Goal: Task Accomplishment & Management: Use online tool/utility

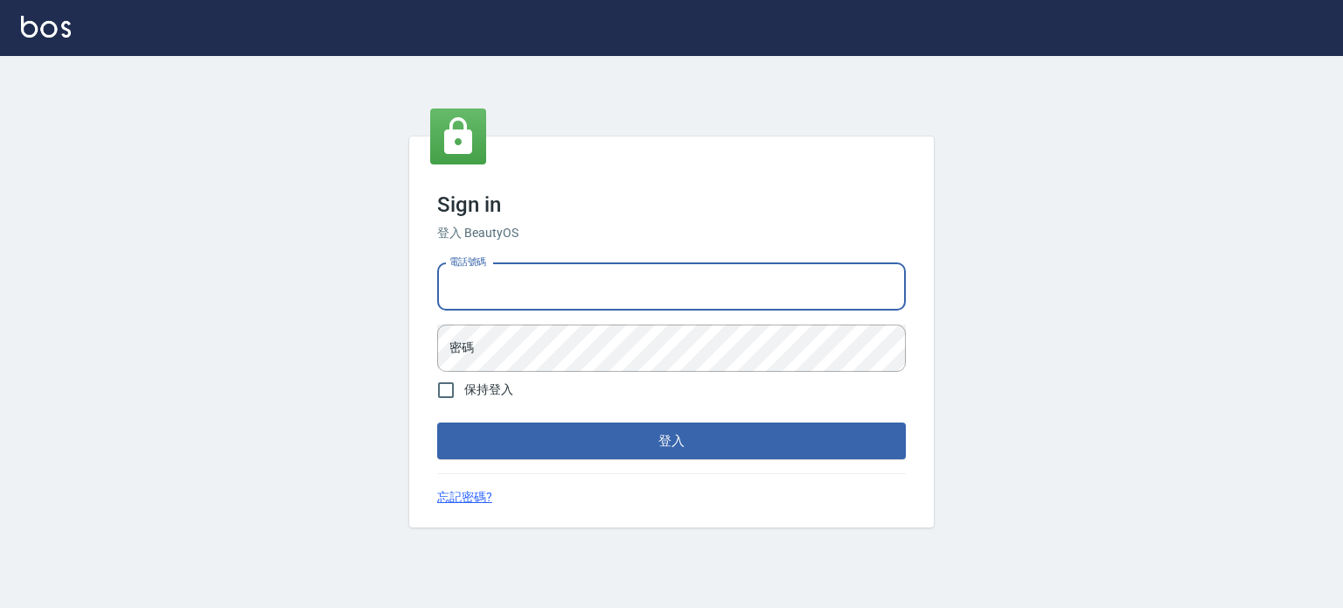
click at [598, 263] on input "電話號碼" at bounding box center [671, 286] width 469 height 47
type input "0977239969"
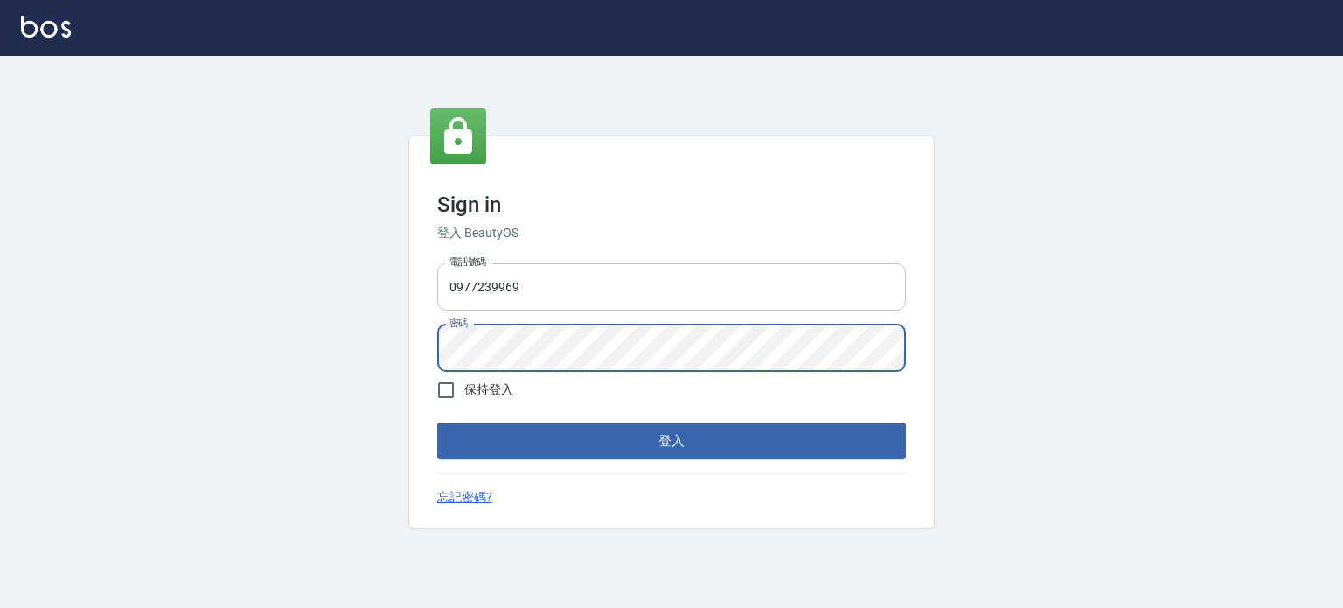
click at [437, 422] on button "登入" at bounding box center [671, 440] width 469 height 37
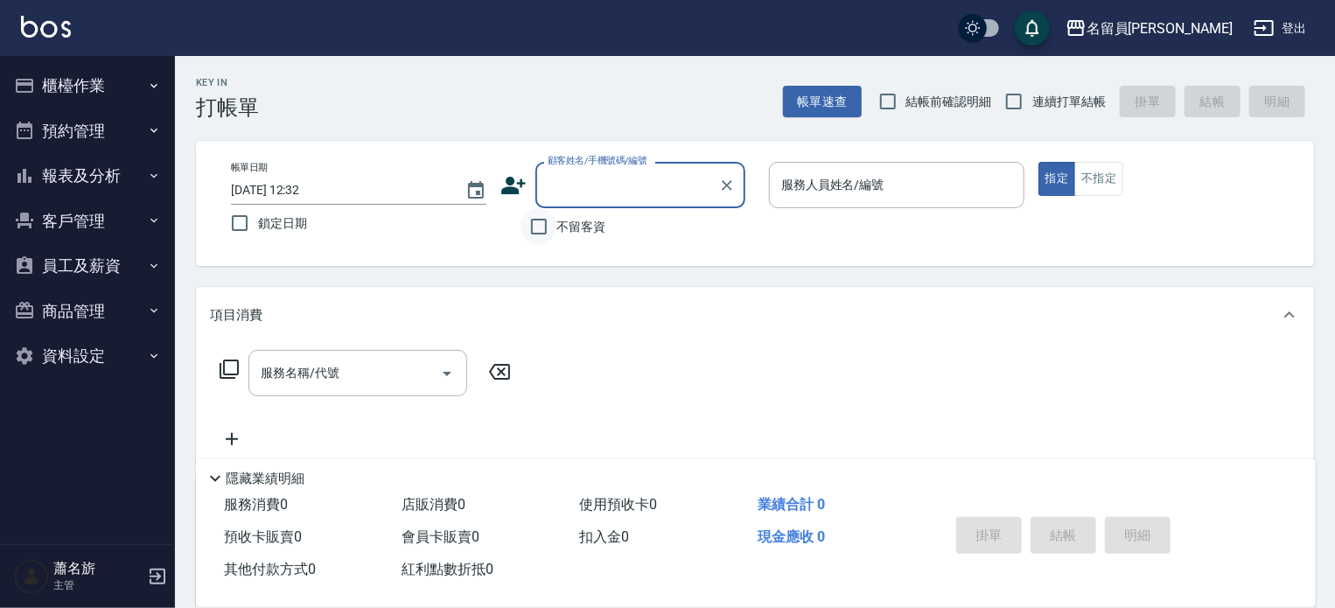
click at [548, 244] on input "不留客資" at bounding box center [538, 226] width 37 height 37
checkbox input "true"
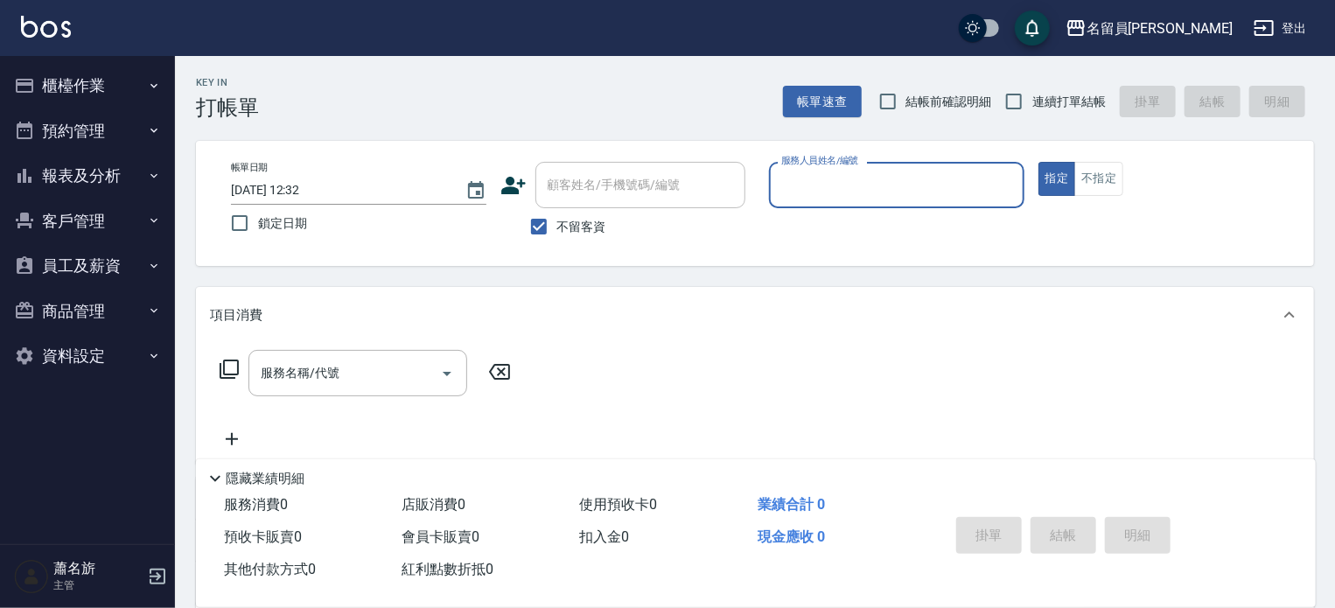
click at [1041, 104] on span "連續打單結帳" at bounding box center [1068, 102] width 73 height 18
click at [1032, 104] on input "連續打單結帳" at bounding box center [1013, 101] width 37 height 37
checkbox input "true"
click at [924, 227] on div "帳單日期 [DATE] 12:32 鎖定日期 顧客姓名/手機號碼/編號 顧客姓名/手機號碼/編號 不留客資 服務人員姓名/編號 服務人員姓名/編號 指定 不指定" at bounding box center [755, 203] width 1076 height 83
click at [950, 168] on div "服務人員姓名/編號" at bounding box center [896, 185] width 255 height 46
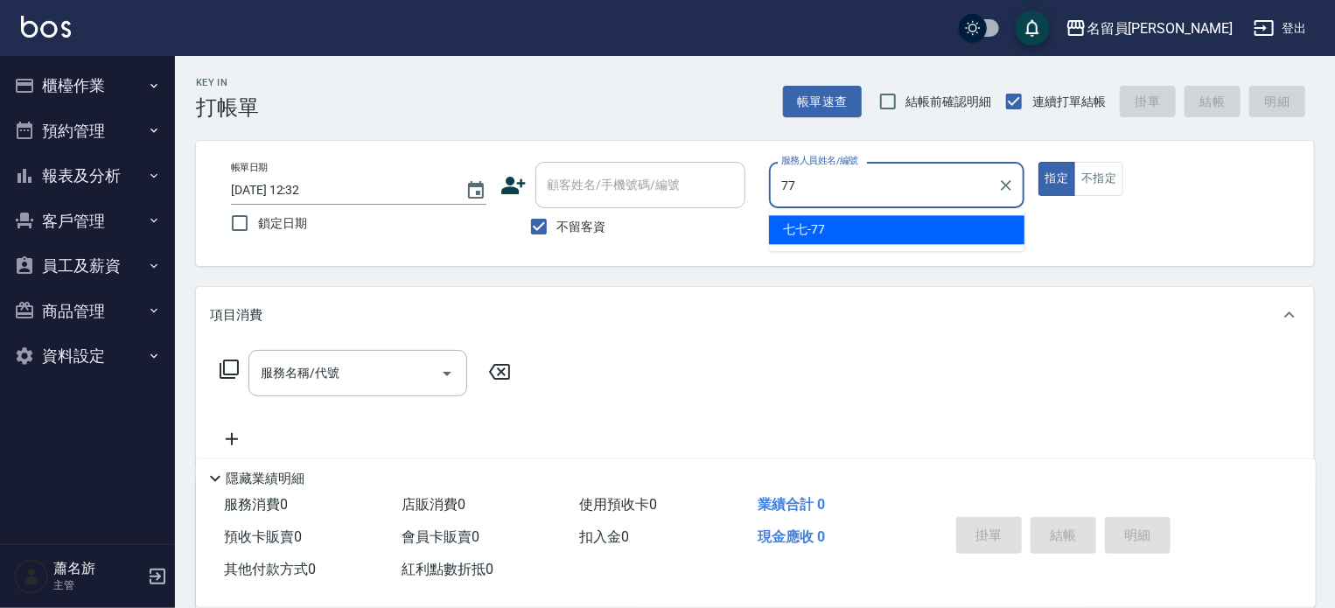
type input "七七-77"
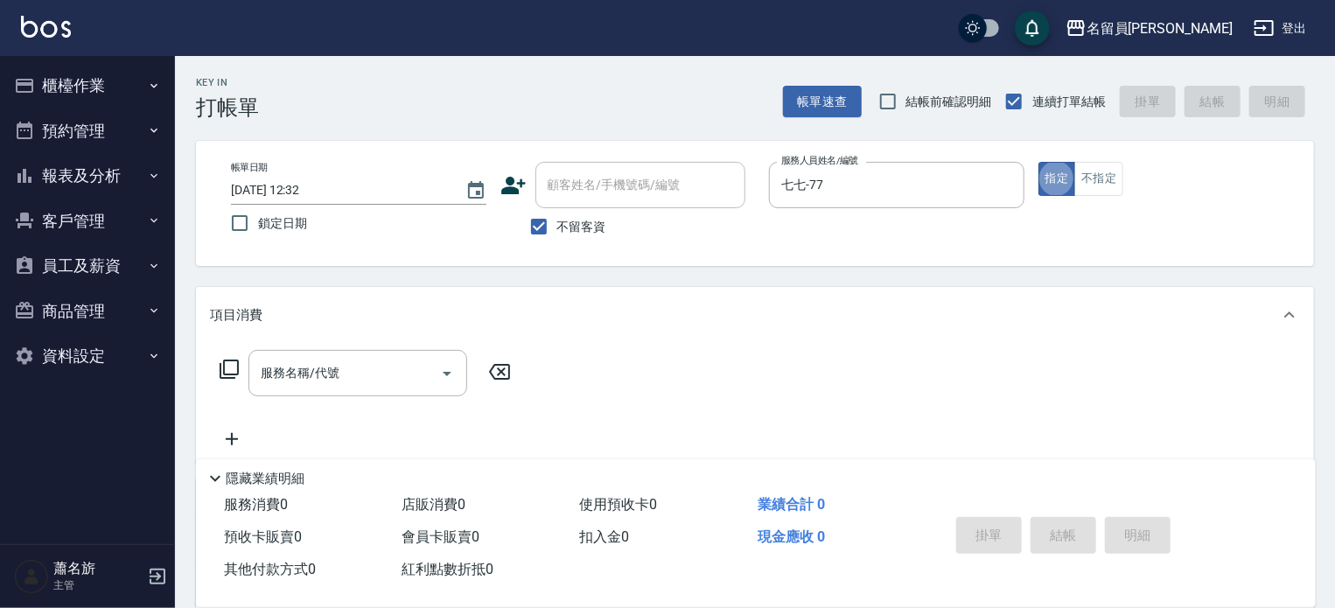
type button "true"
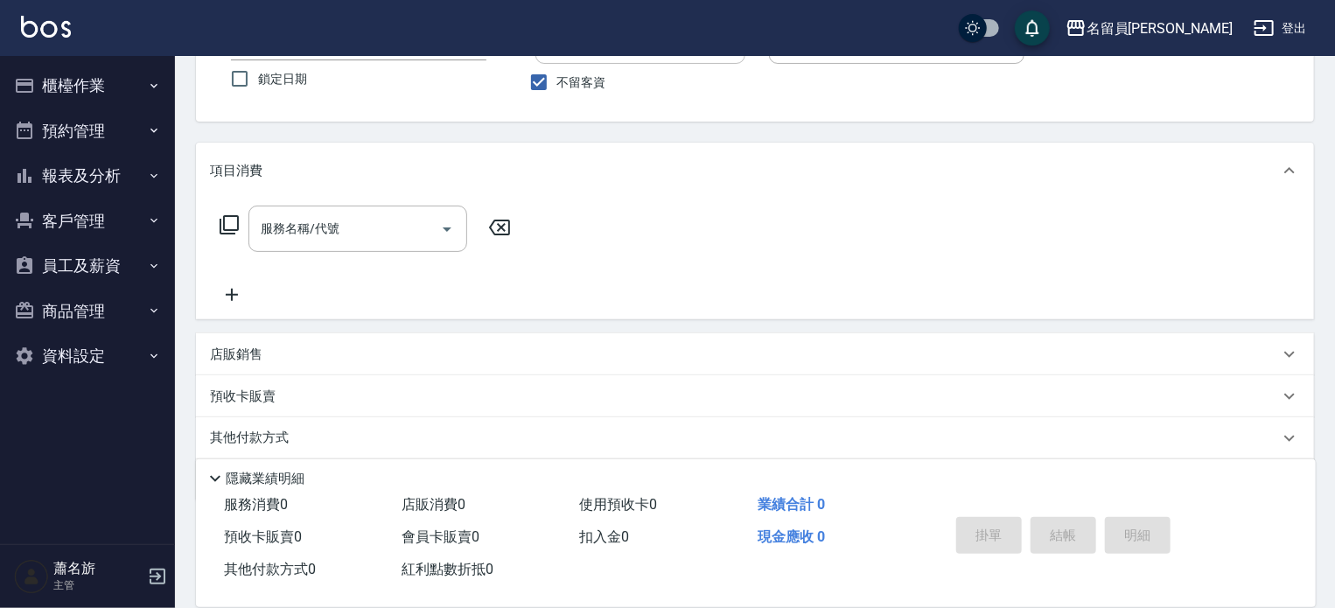
scroll to position [175, 0]
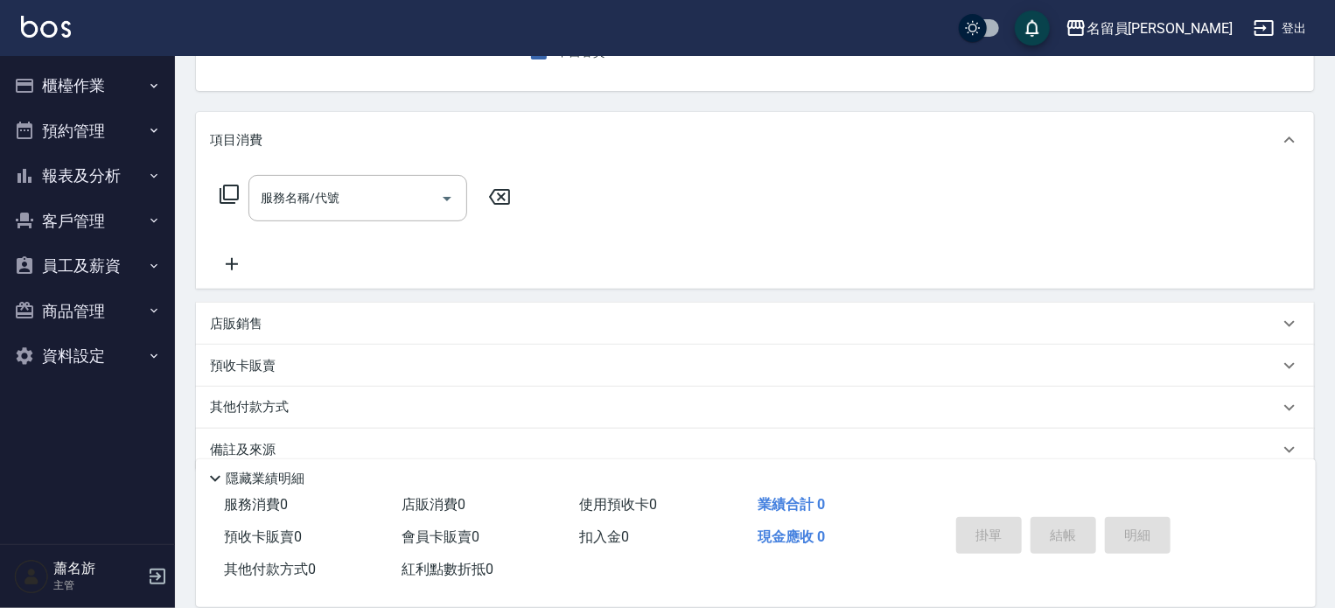
click at [394, 330] on div "店販銷售" at bounding box center [744, 324] width 1069 height 18
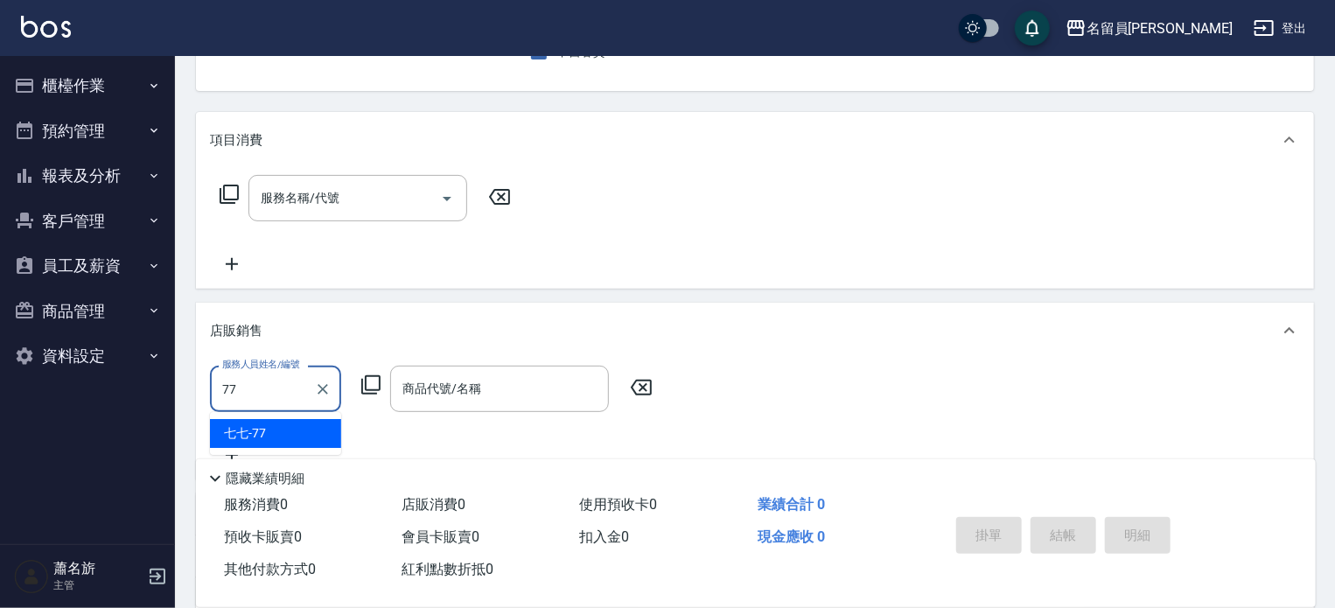
type input "七七-77"
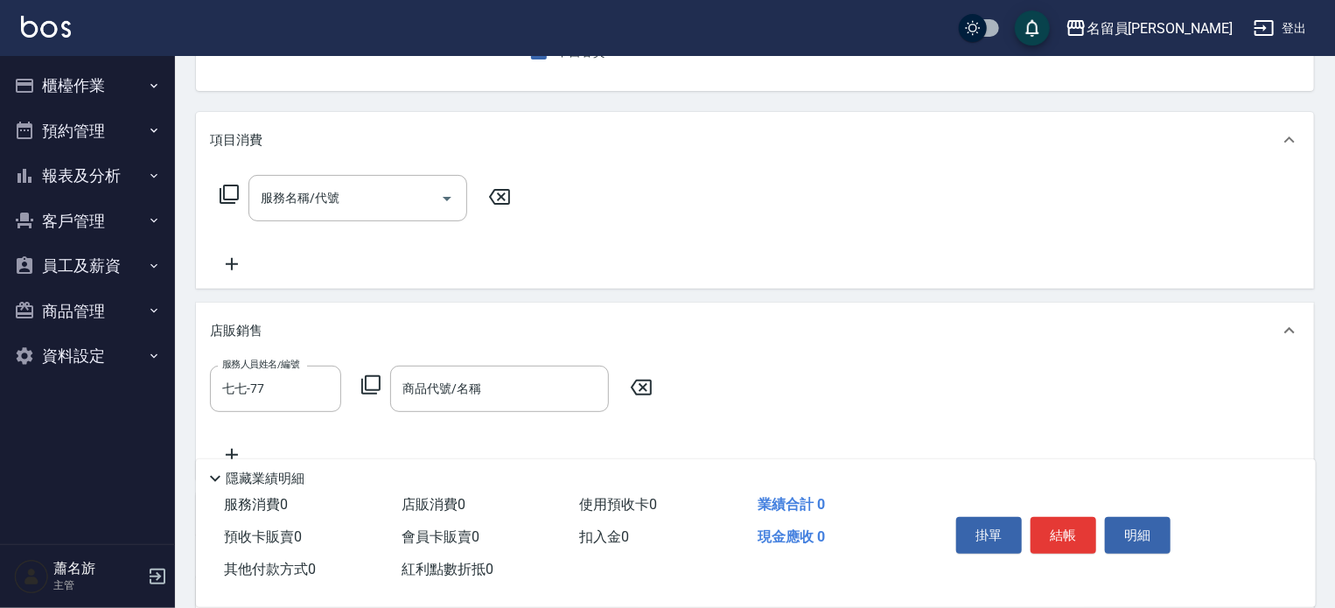
drag, startPoint x: 365, startPoint y: 380, endPoint x: 381, endPoint y: 395, distance: 22.3
click at [381, 395] on div "服務人員姓名/編號 七七-77 服務人員姓名/編號 商品代號/名稱 商品代號/名稱" at bounding box center [436, 389] width 453 height 46
click at [375, 391] on icon at bounding box center [370, 384] width 21 height 21
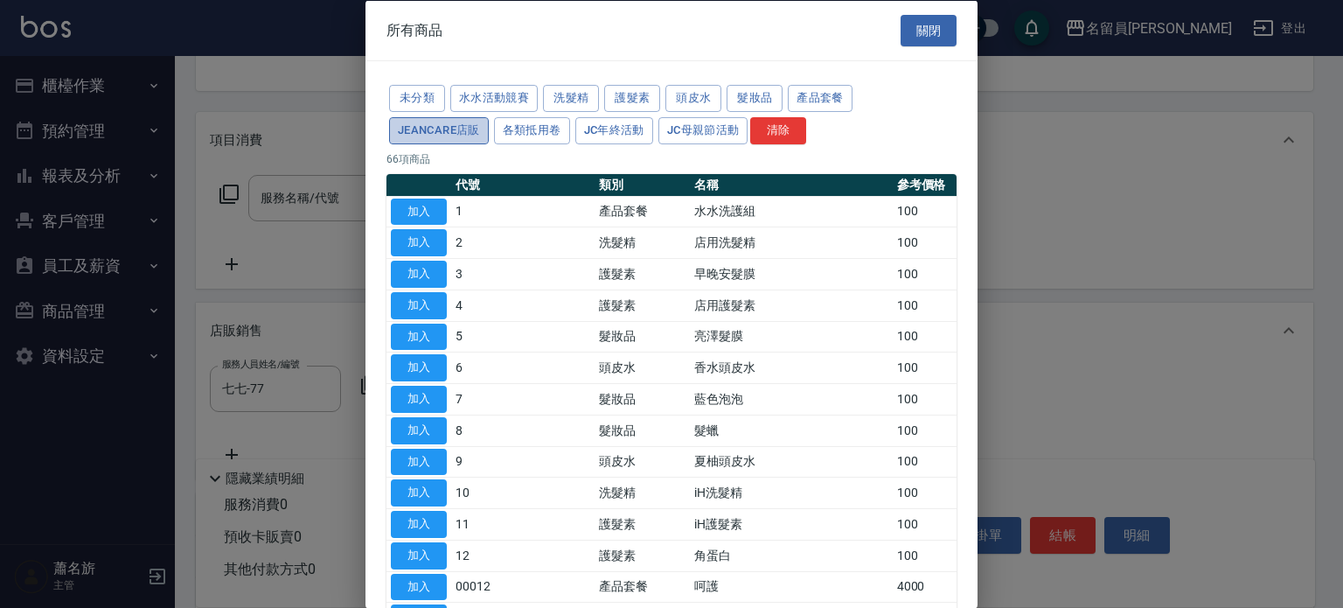
click at [481, 127] on button "JeanCare店販" at bounding box center [439, 129] width 100 height 27
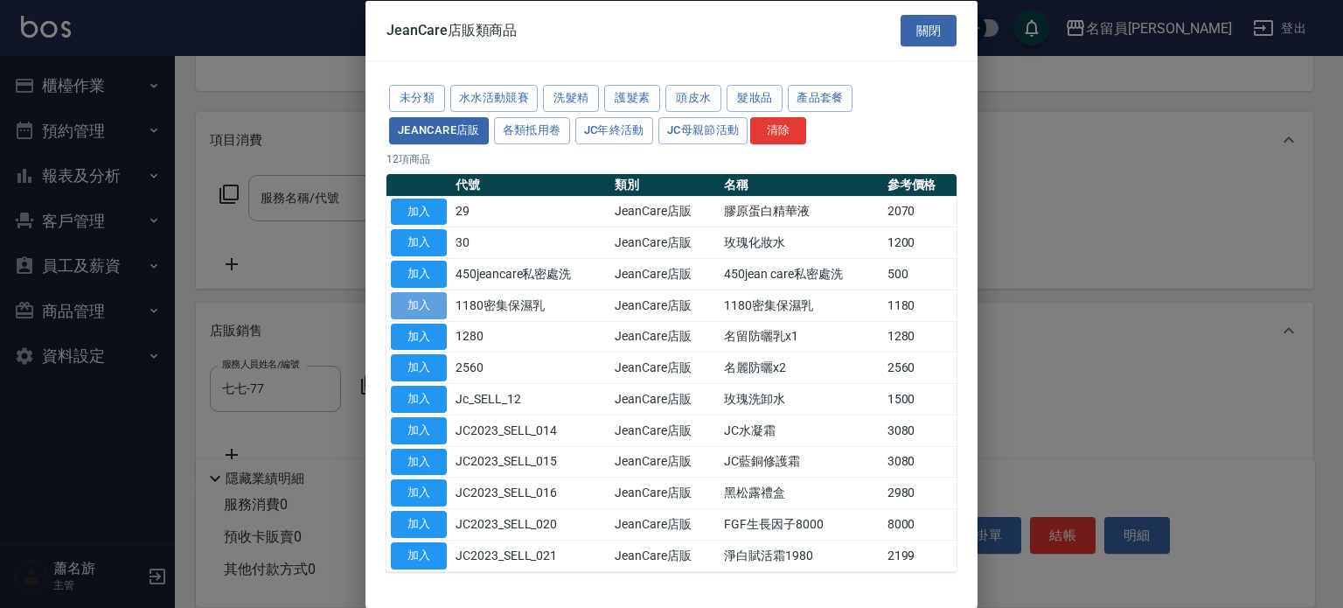
click at [441, 303] on button "加入" at bounding box center [419, 304] width 56 height 27
type input "1180密集保濕乳"
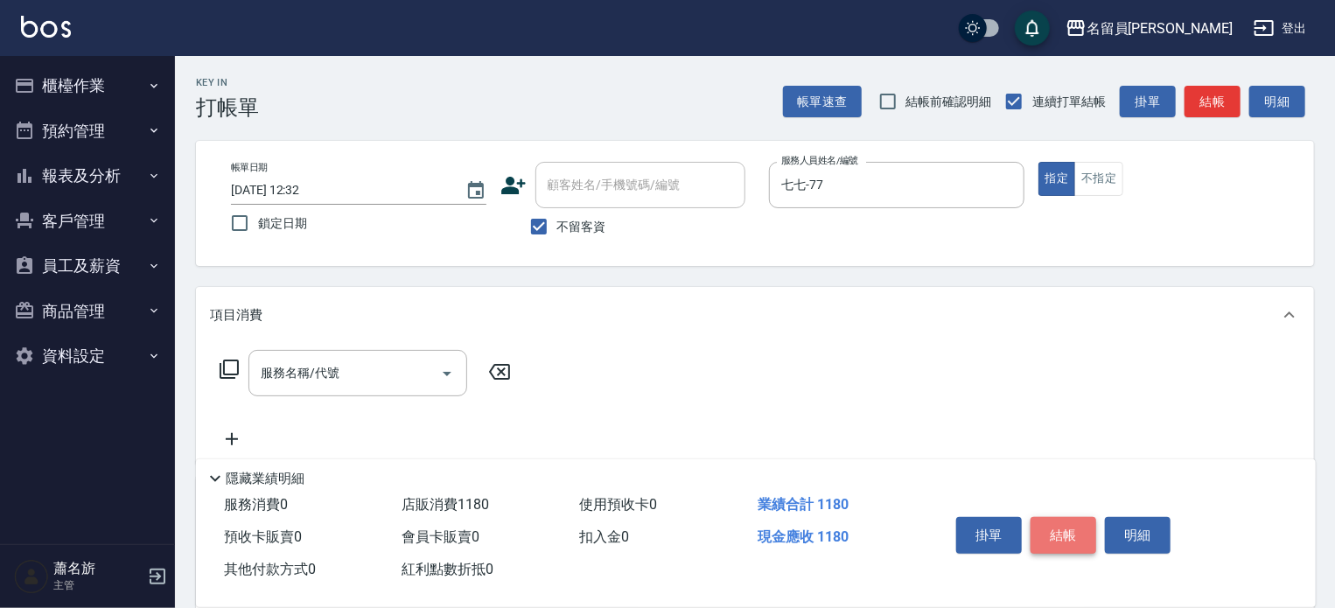
click at [1045, 533] on button "結帳" at bounding box center [1063, 535] width 66 height 37
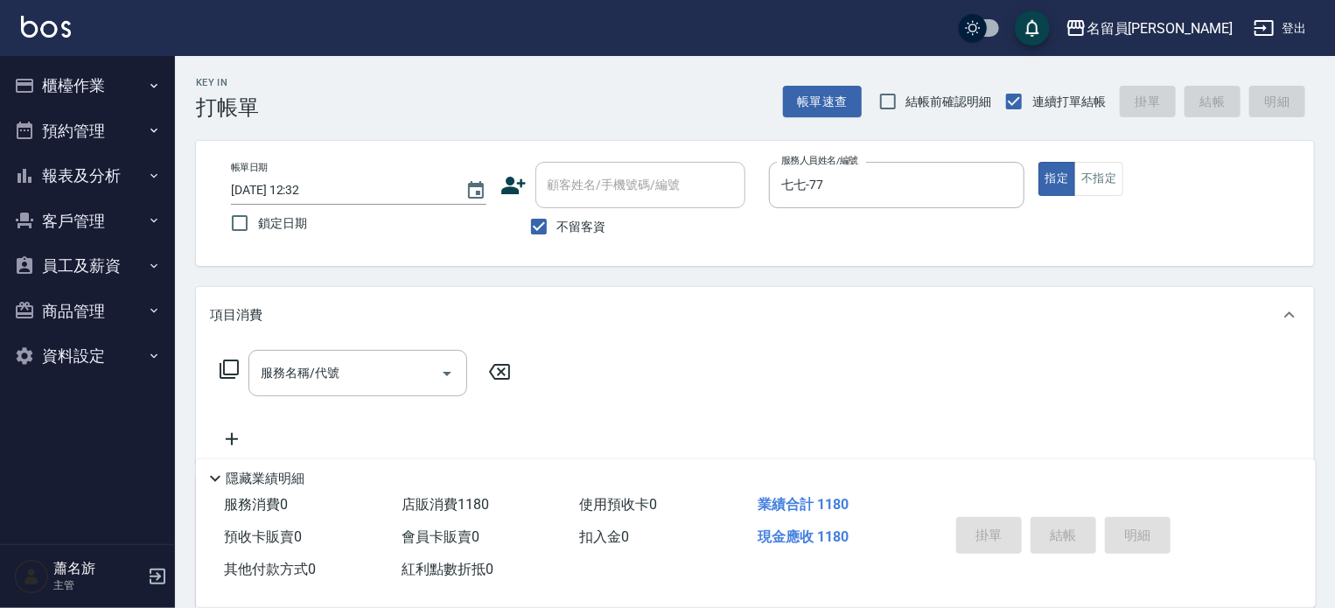
type input "[DATE] 12:33"
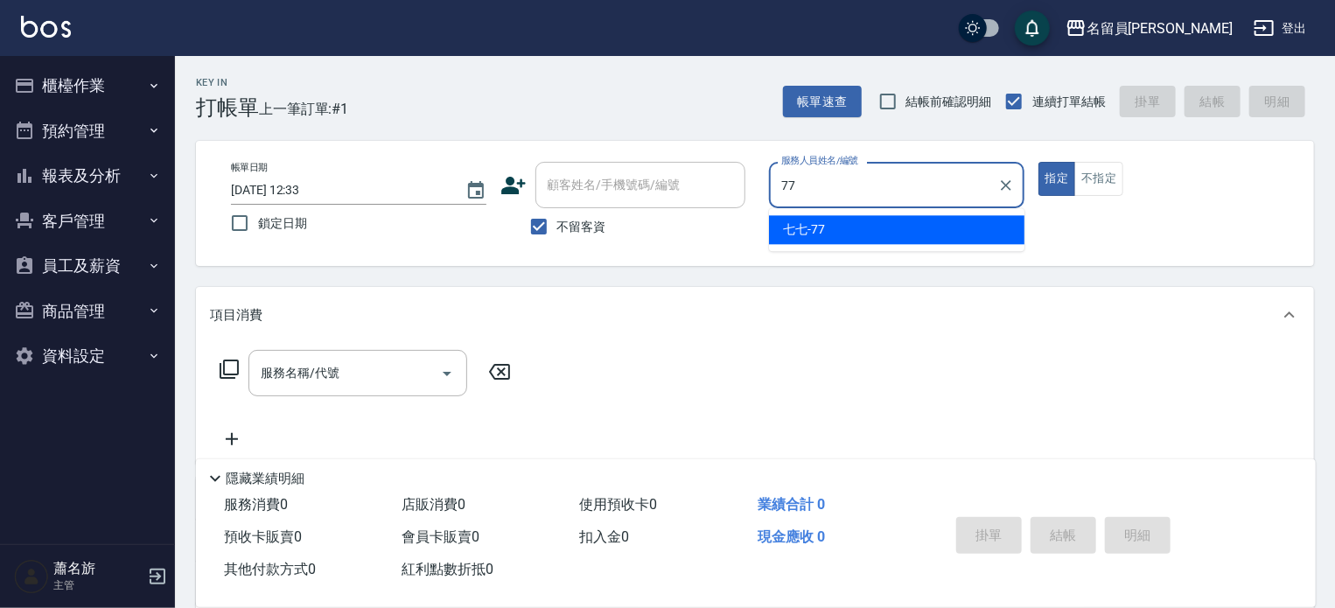
type input "七七-77"
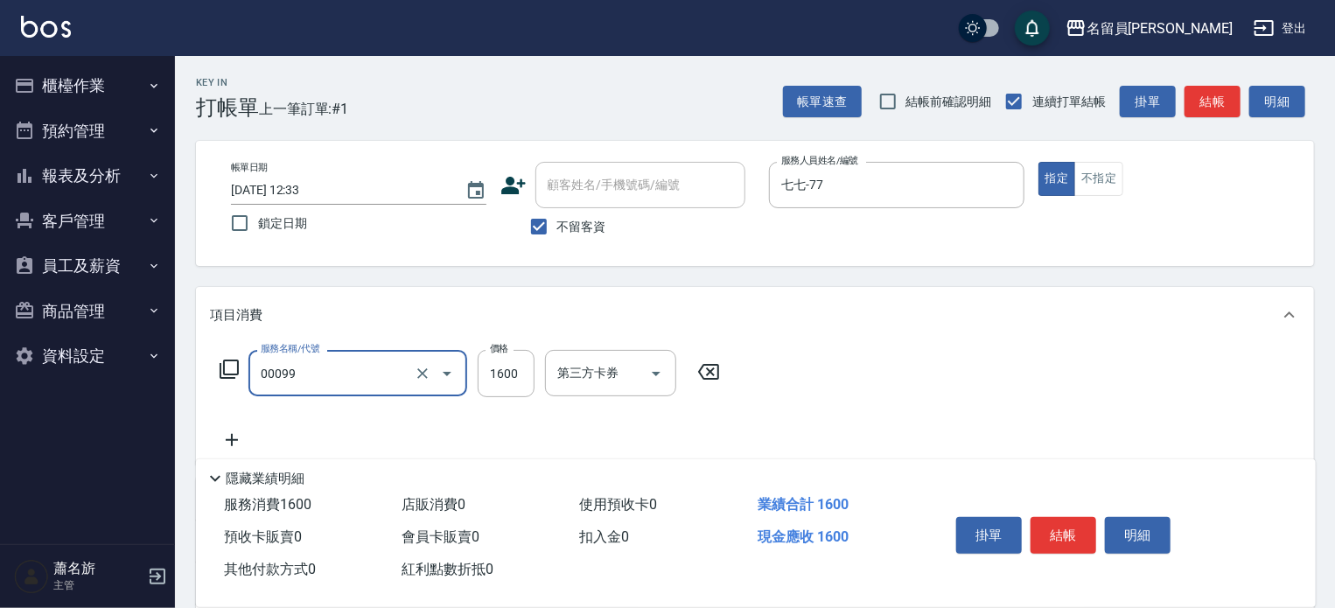
type input "SPA包卡(00099)"
type input "2000"
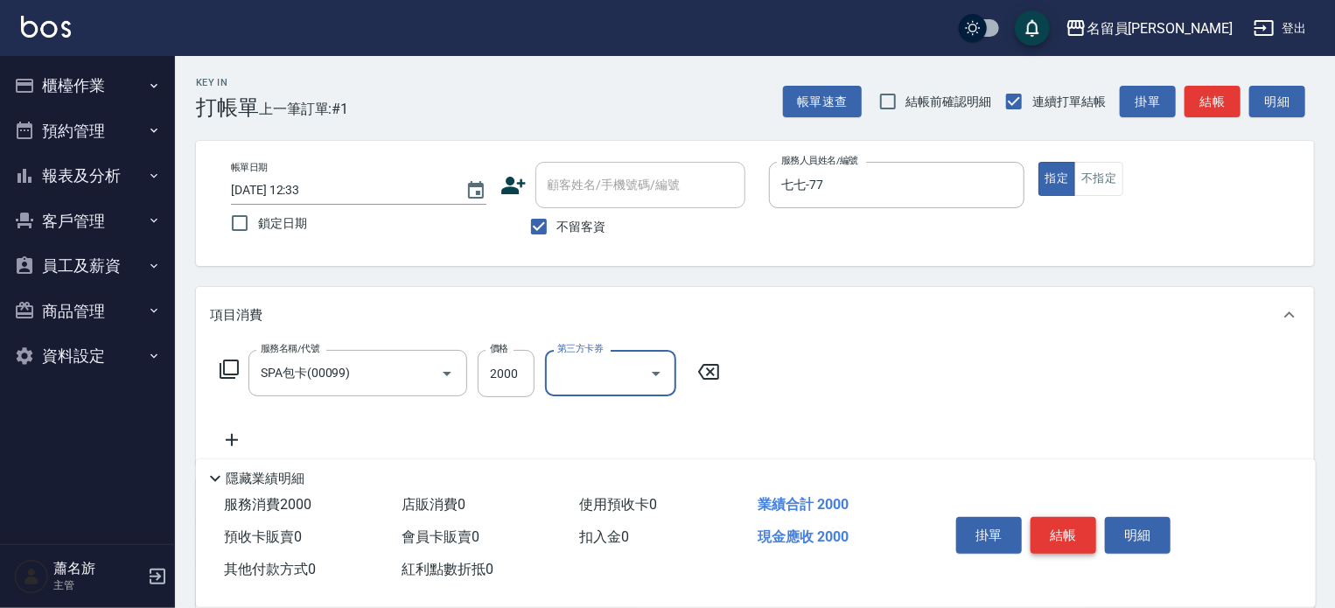
click at [1063, 537] on button "結帳" at bounding box center [1063, 535] width 66 height 37
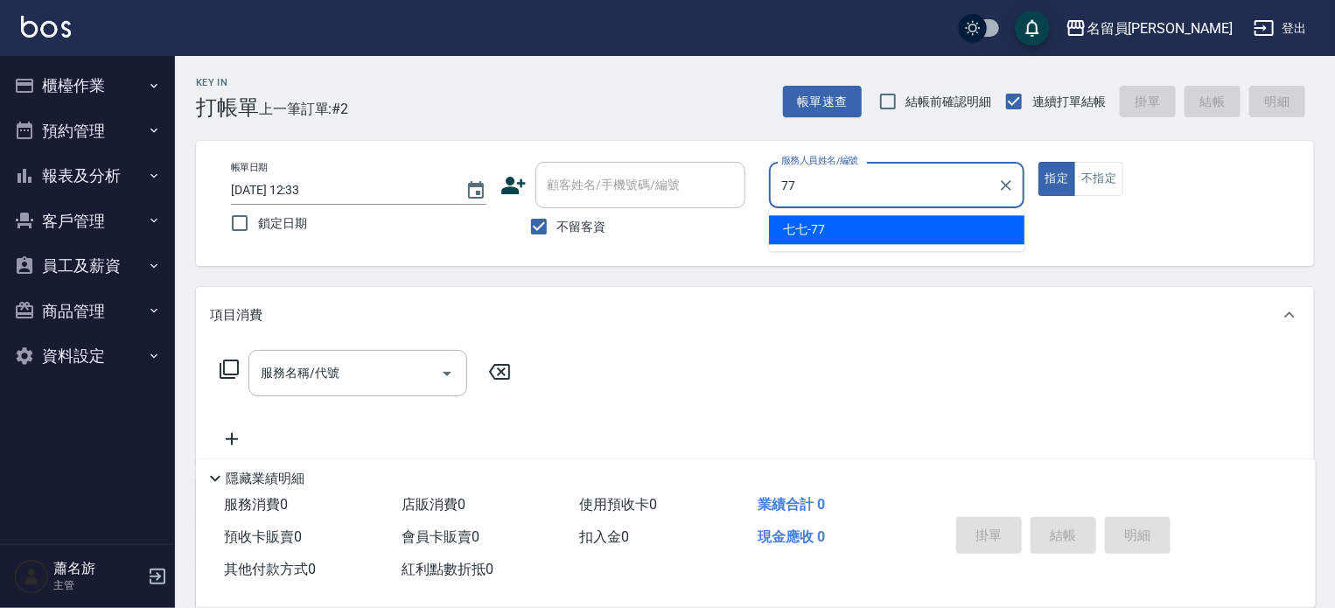
type input "七七-77"
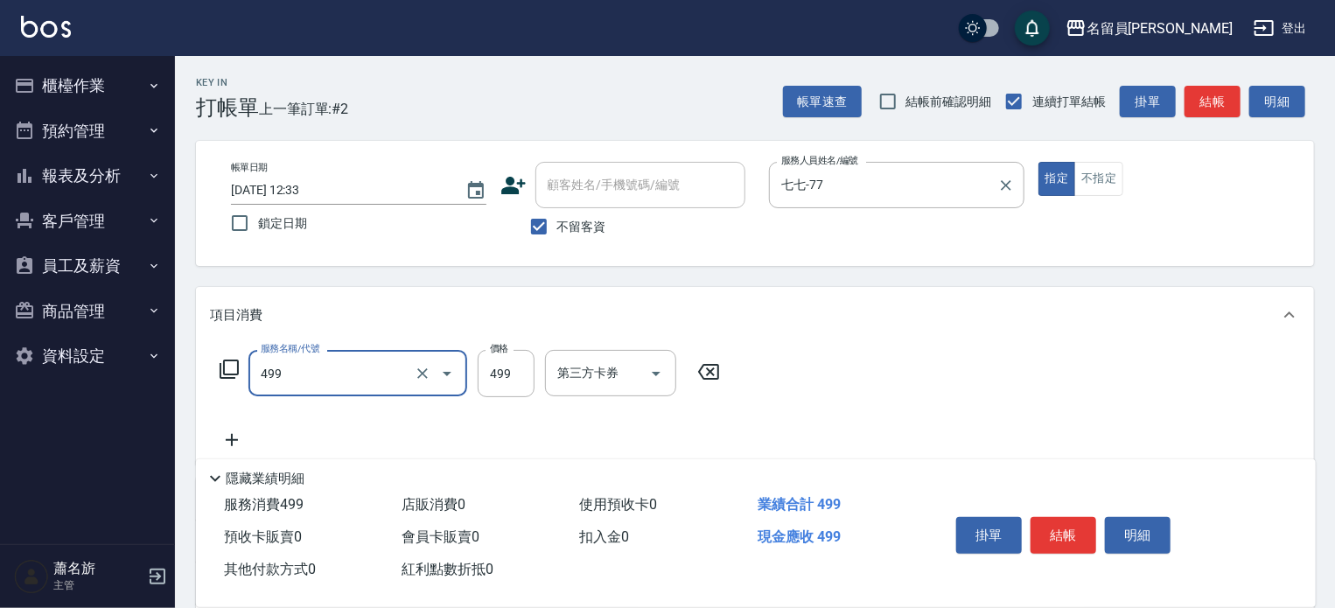
type input "去角質洗髮(499)"
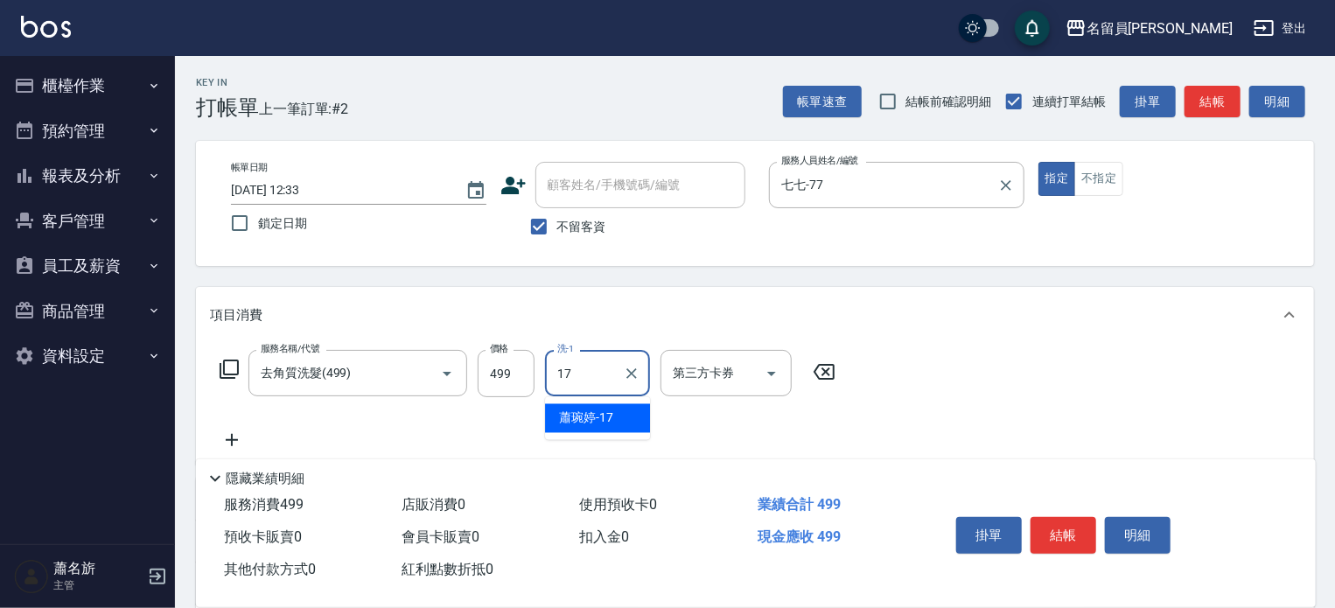
type input "[PERSON_NAME]-17"
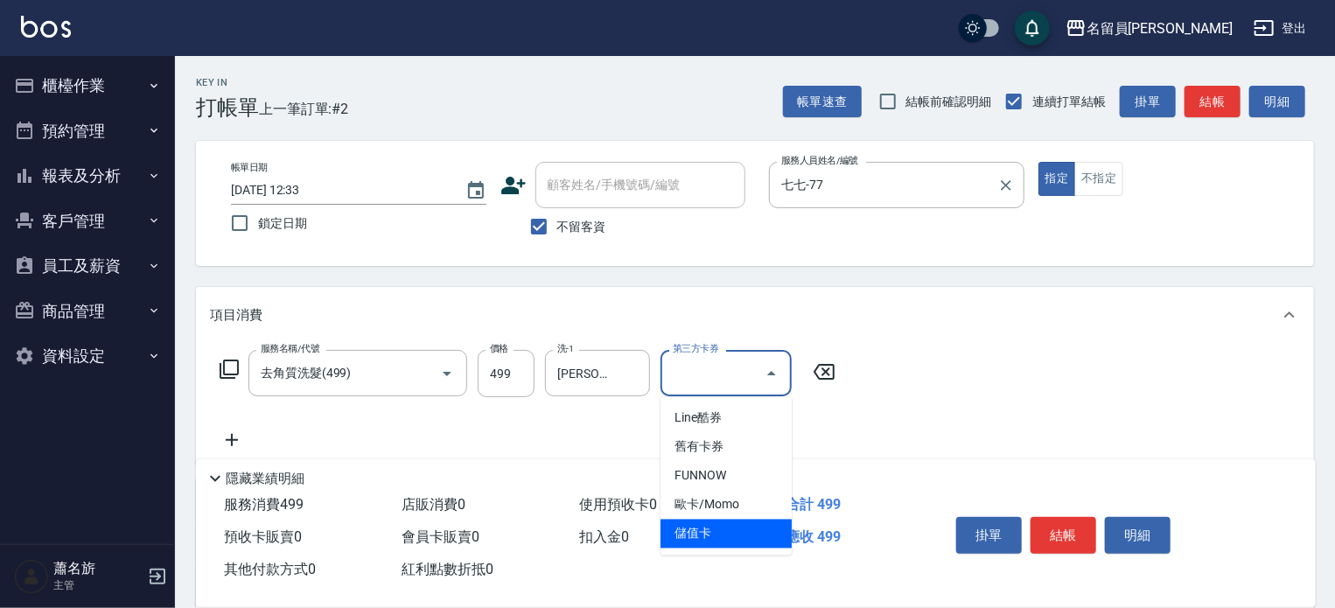
type input "儲值卡"
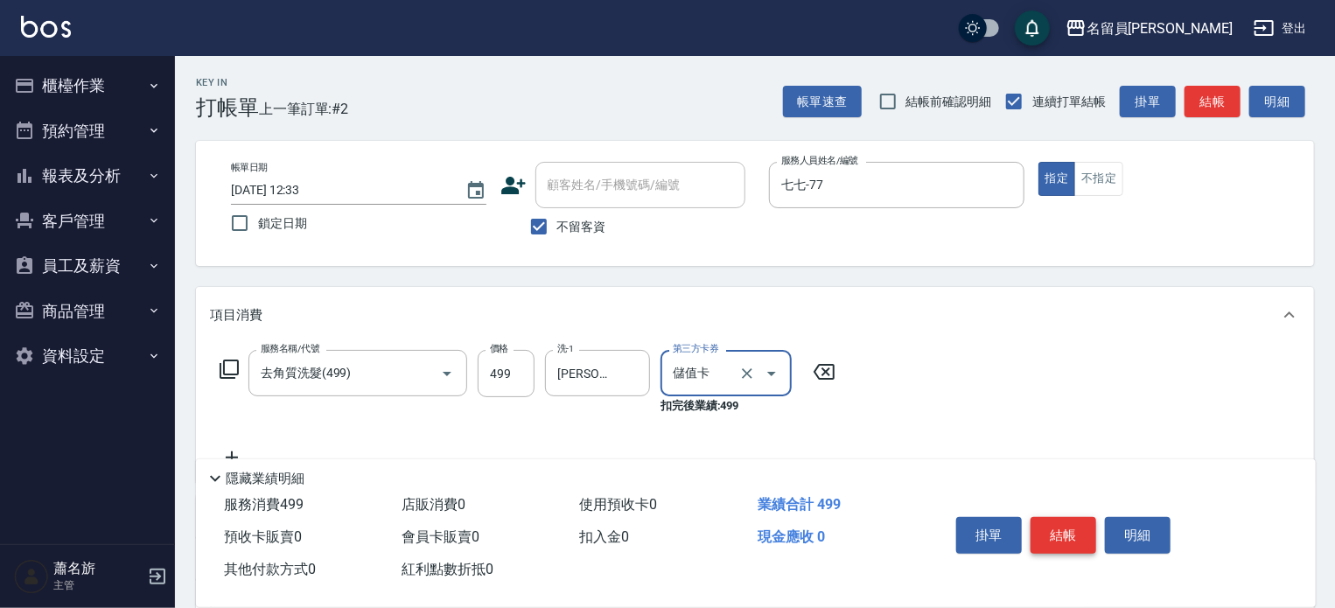
click at [1077, 526] on button "結帳" at bounding box center [1063, 535] width 66 height 37
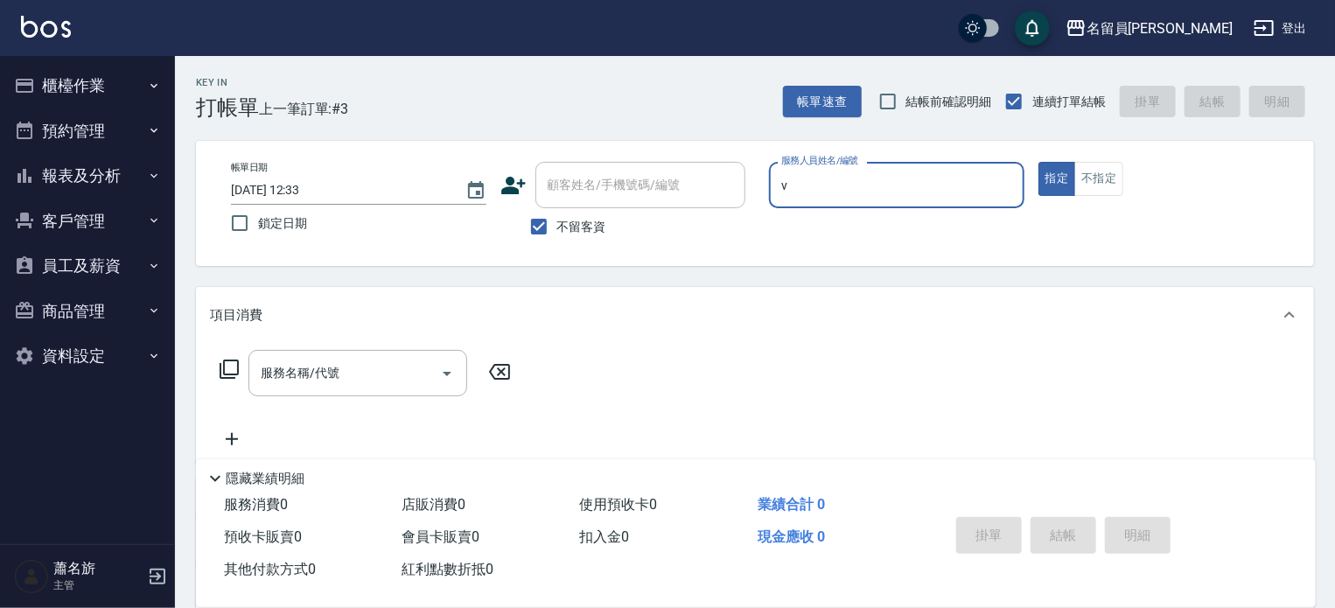
type input "[PERSON_NAME][PERSON_NAME]-V"
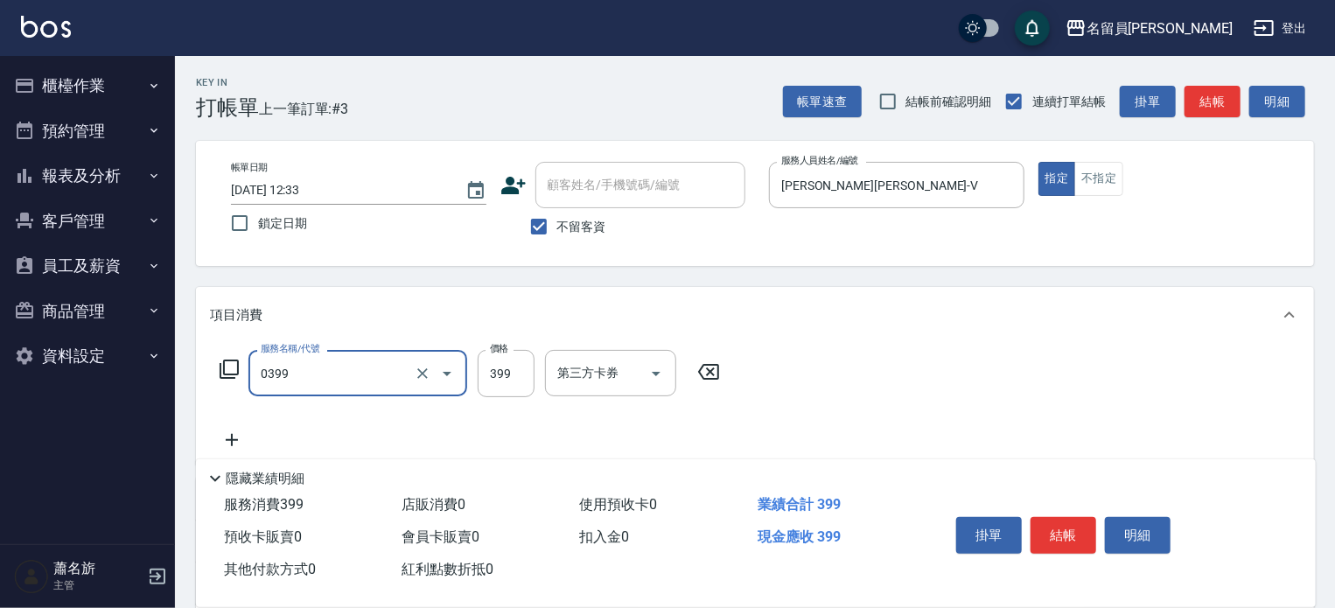
type input "海鹽SPA(0399)"
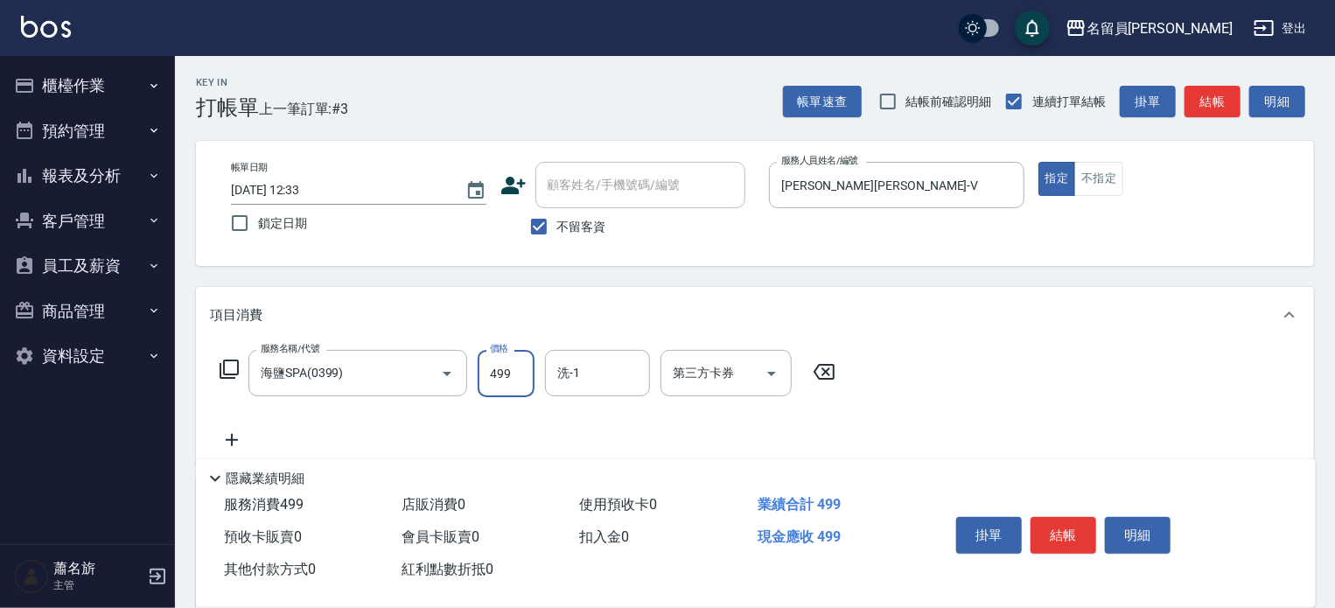
type input "499"
type input "[PERSON_NAME]-15"
click at [477, 367] on div "服務名稱/代號 海鹽SPA(0399) 服務名稱/代號 價格 499 價格 洗-1 [PERSON_NAME]-15 洗-1 第三方卡券 第三方卡券" at bounding box center [528, 373] width 636 height 47
click at [478, 367] on input "499" at bounding box center [506, 373] width 57 height 47
type input "500"
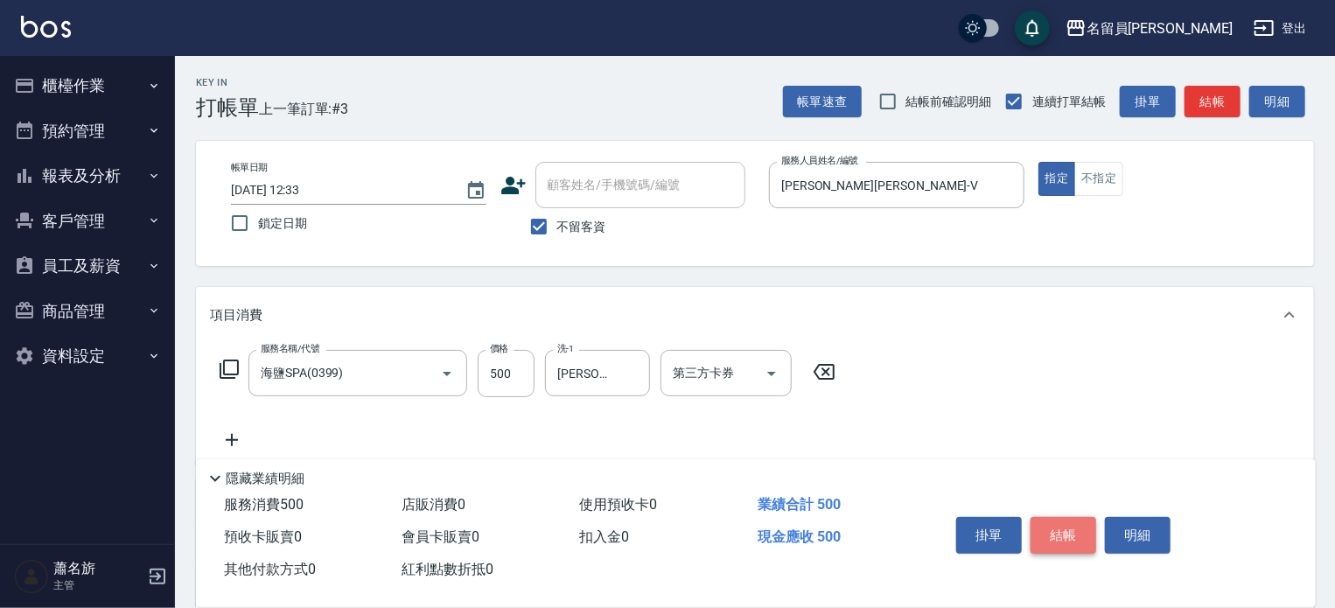
drag, startPoint x: 1081, startPoint y: 532, endPoint x: 1081, endPoint y: 520, distance: 11.4
click at [1081, 531] on button "結帳" at bounding box center [1063, 535] width 66 height 37
